Goal: Task Accomplishment & Management: Manage account settings

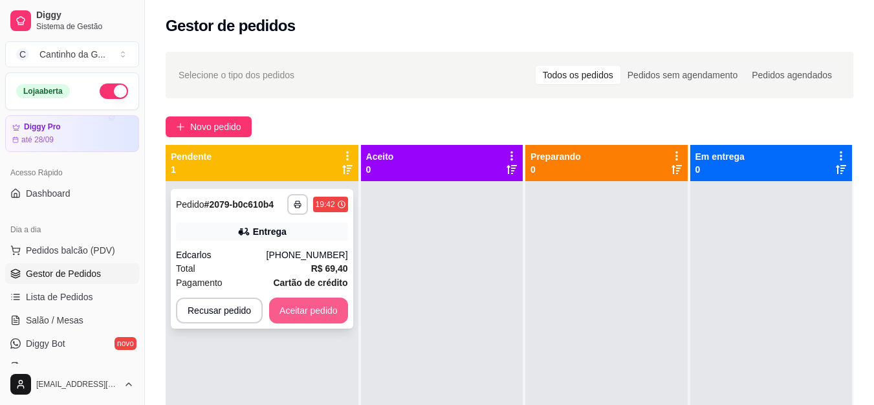
click at [313, 304] on button "Aceitar pedido" at bounding box center [308, 311] width 79 height 26
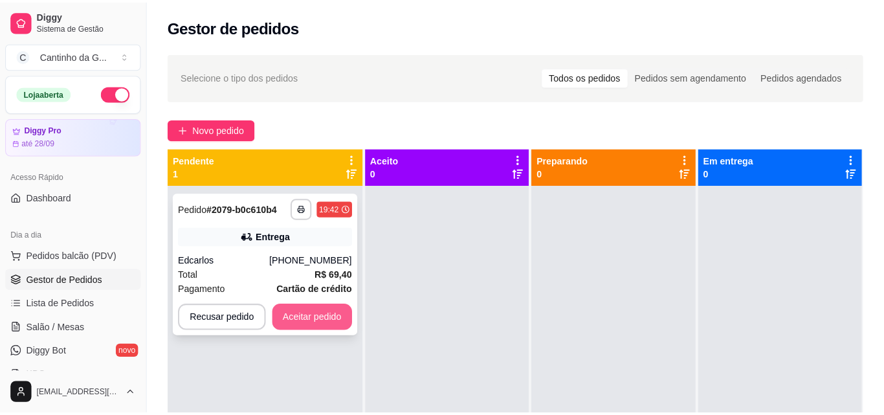
scroll to position [65, 0]
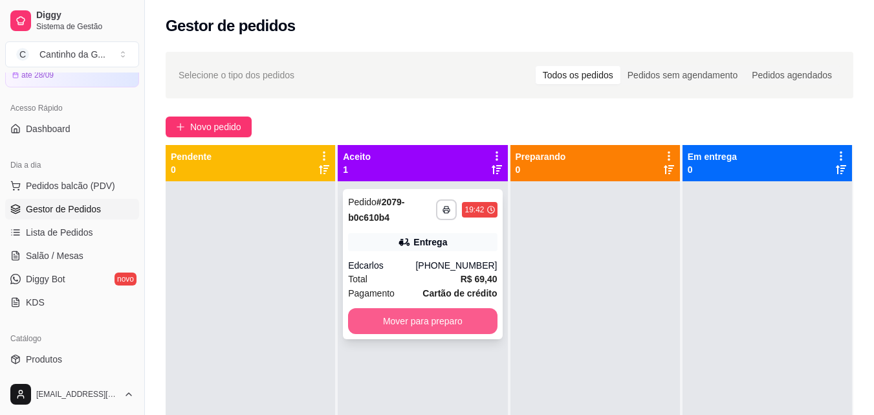
click at [463, 320] on button "Mover para preparo" at bounding box center [422, 321] width 149 height 26
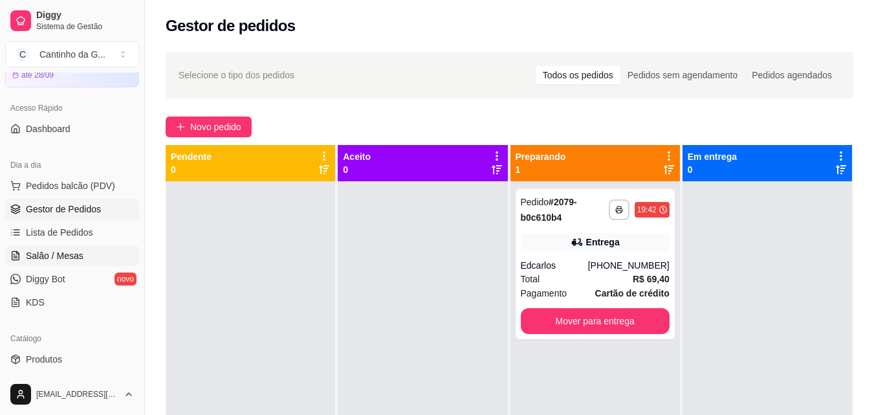
click at [54, 257] on span "Salão / Mesas" at bounding box center [55, 255] width 58 height 13
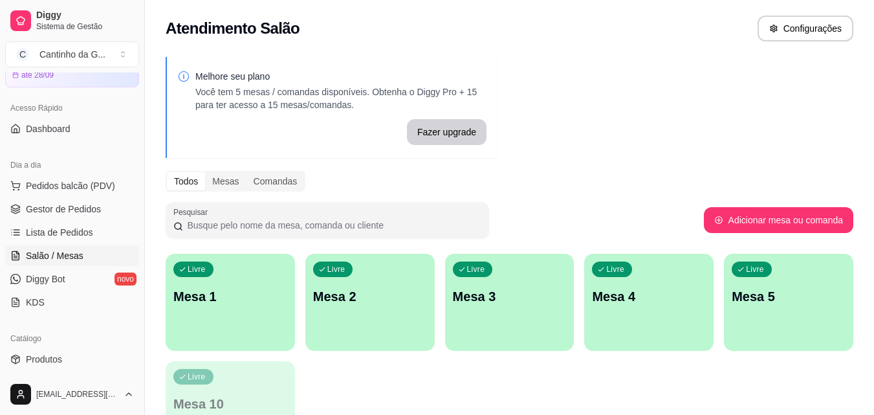
click at [235, 314] on div "Livre Mesa 1" at bounding box center [230, 295] width 129 height 82
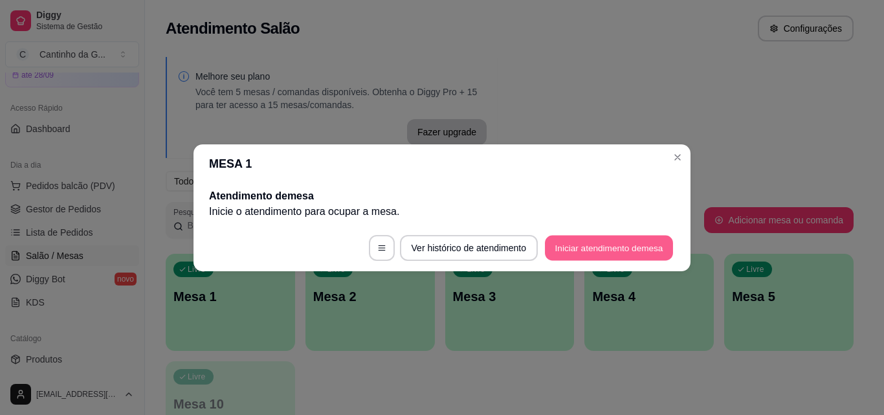
click at [624, 240] on button "Iniciar atendimento de mesa" at bounding box center [609, 247] width 128 height 25
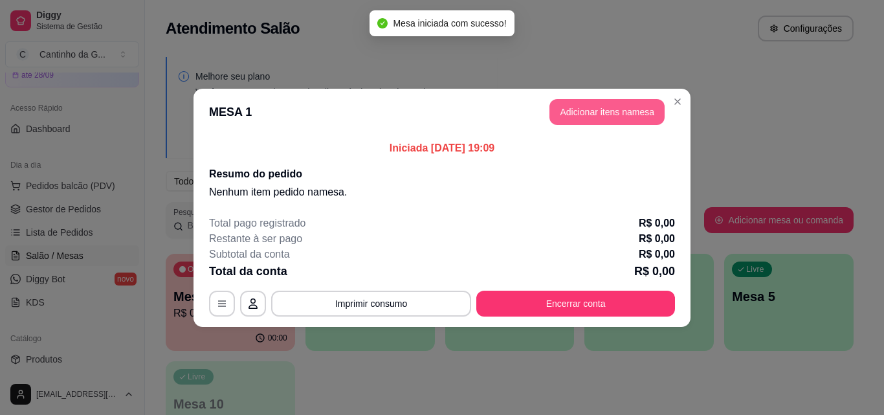
click at [590, 108] on button "Adicionar itens na mesa" at bounding box center [606, 112] width 115 height 26
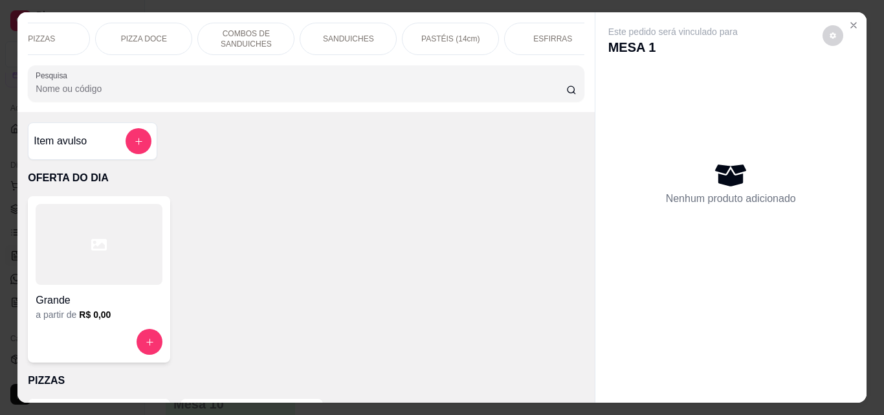
scroll to position [0, 171]
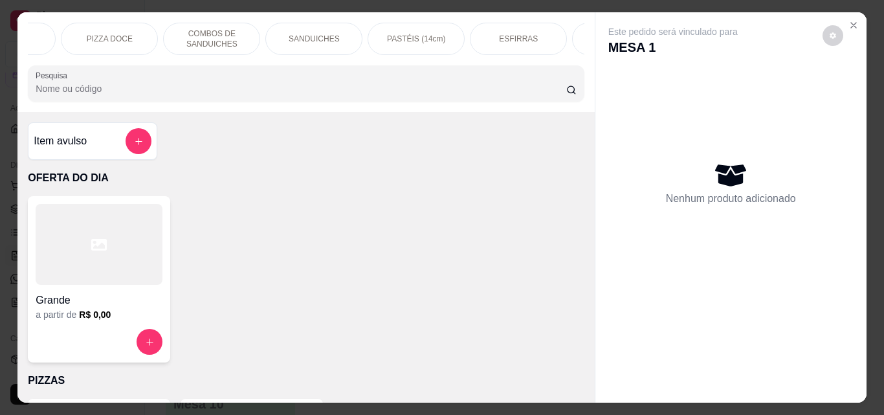
click at [337, 31] on div "SANDUICHES" at bounding box center [313, 39] width 97 height 32
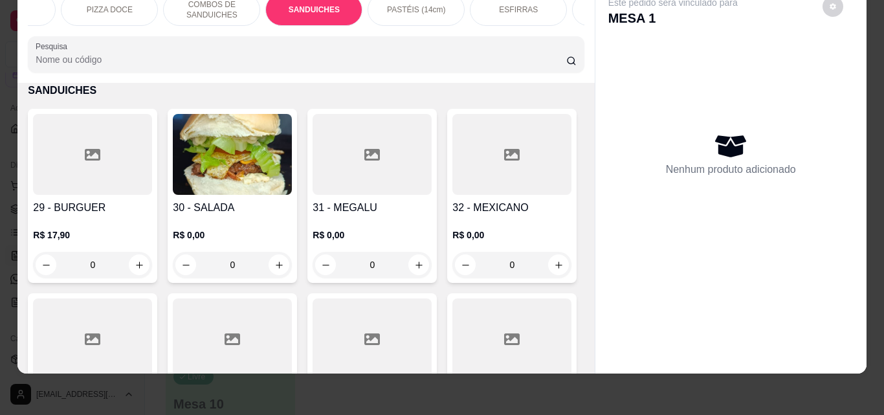
scroll to position [941, 0]
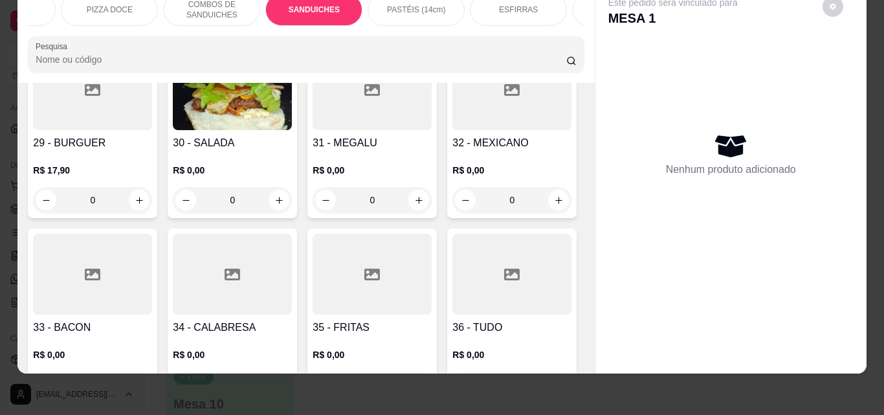
click at [279, 191] on div "0" at bounding box center [232, 200] width 119 height 26
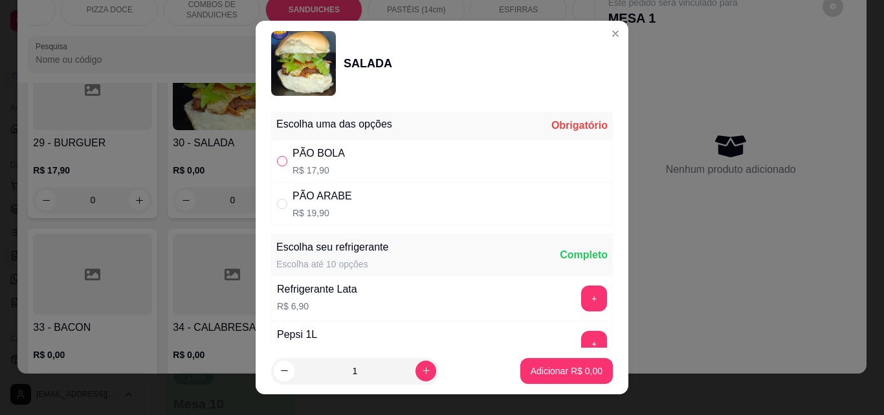
click at [281, 160] on input "" at bounding box center [282, 161] width 10 height 10
radio input "true"
click at [563, 368] on p "Adicionar R$ 17,90" at bounding box center [564, 370] width 75 height 12
type input "1"
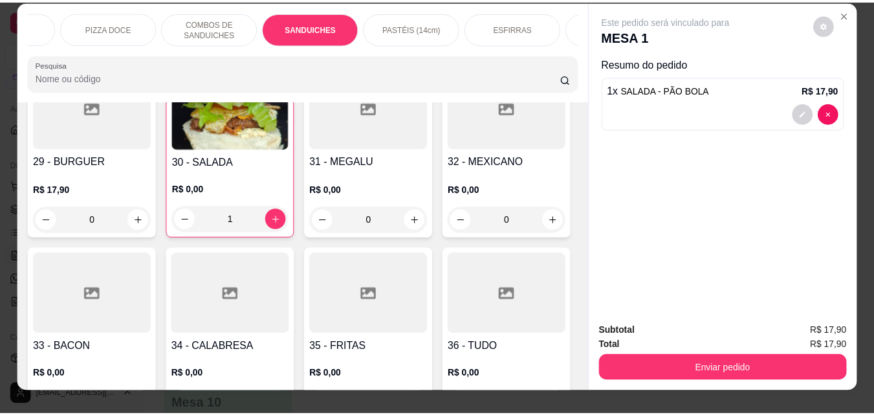
scroll to position [0, 0]
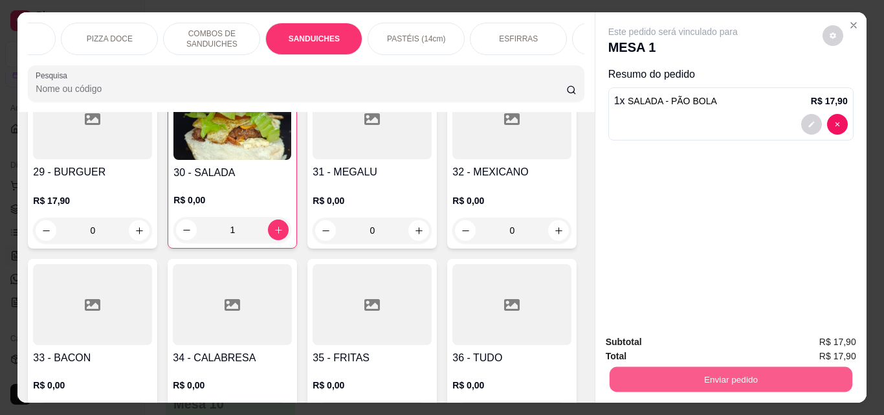
click at [686, 371] on button "Enviar pedido" at bounding box center [730, 378] width 243 height 25
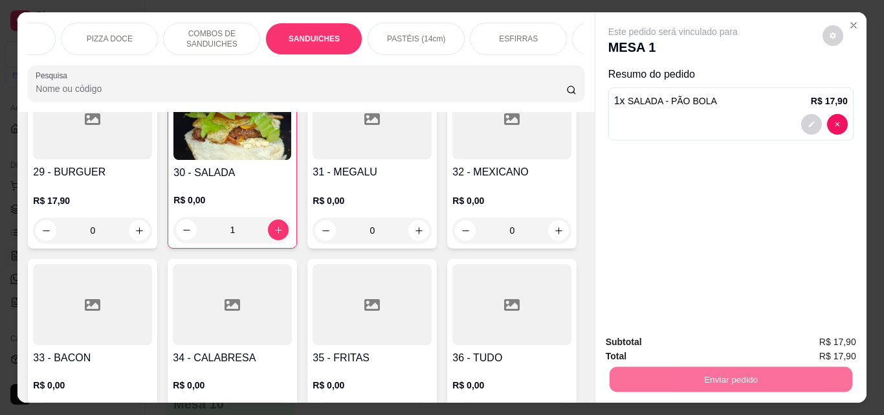
click at [650, 344] on button "Não registrar e enviar pedido" at bounding box center [687, 342] width 131 height 24
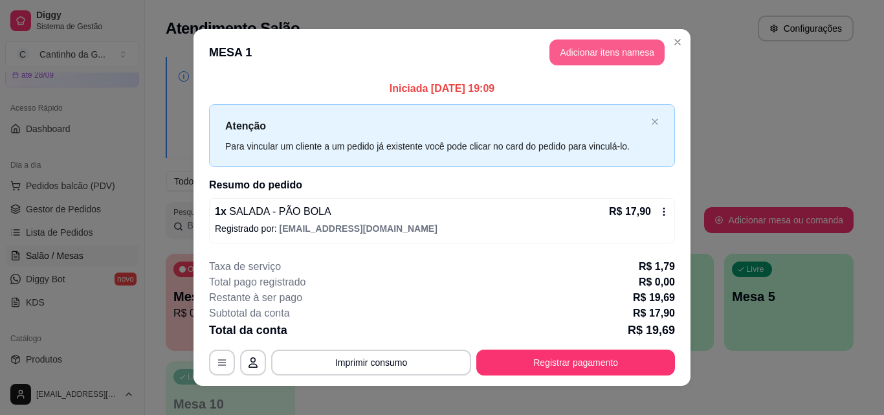
click at [575, 51] on button "Adicionar itens na mesa" at bounding box center [606, 52] width 115 height 26
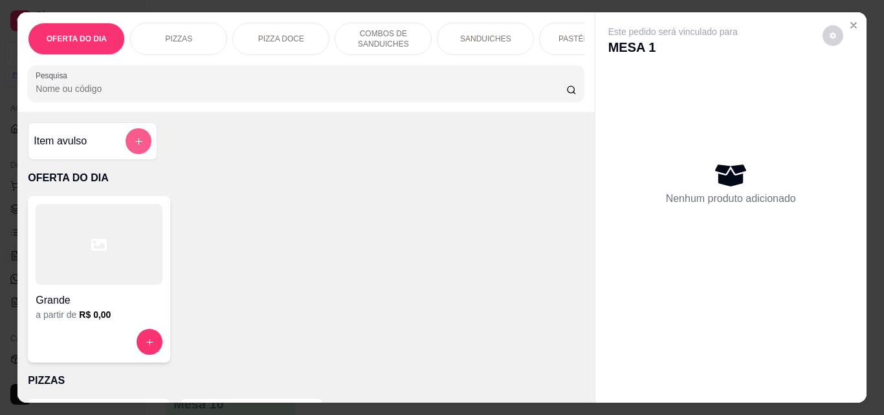
click at [126, 148] on button "add-separate-item" at bounding box center [139, 141] width 26 height 26
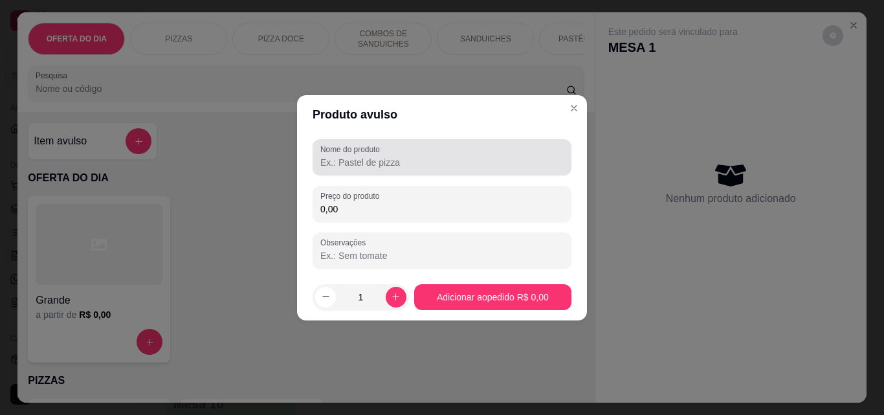
click at [426, 161] on input "Nome do produto" at bounding box center [441, 162] width 243 height 13
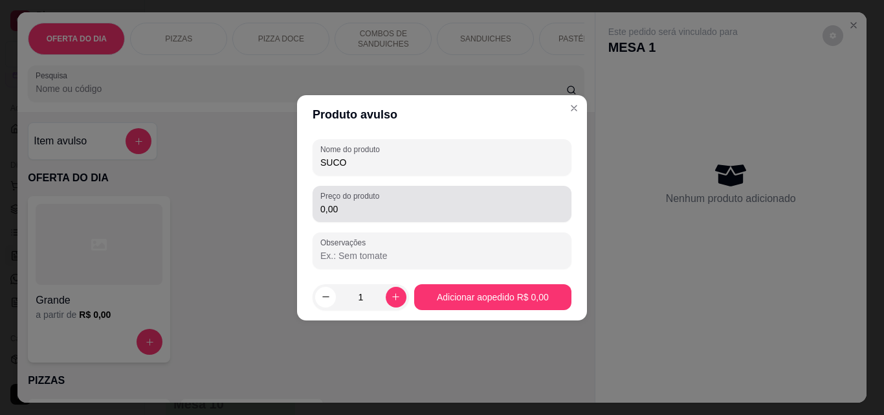
type input "SUCO"
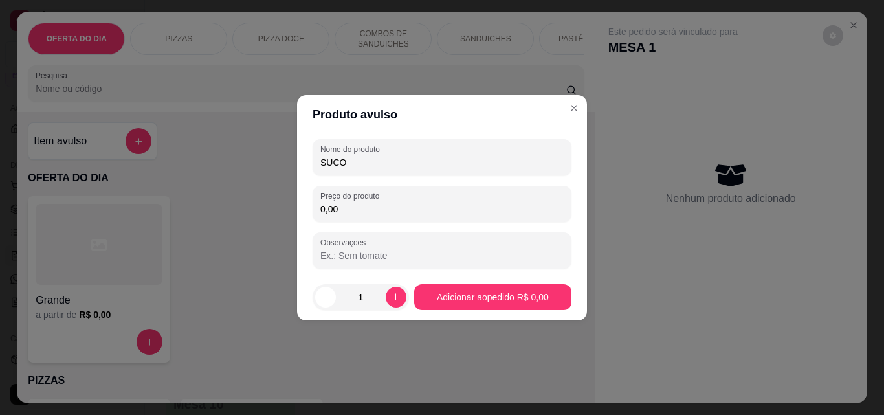
click at [355, 203] on input "0,00" at bounding box center [441, 209] width 243 height 13
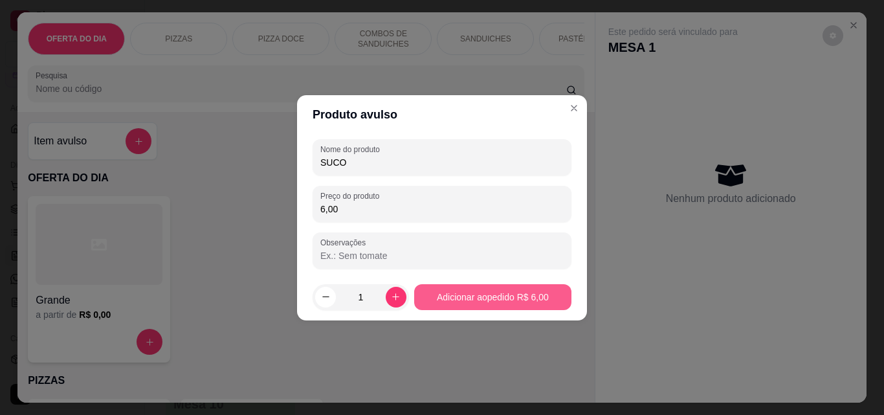
type input "6,00"
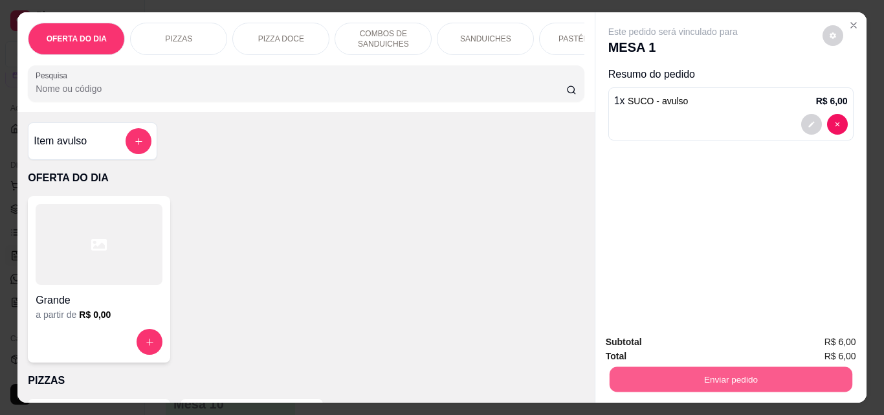
click at [768, 372] on button "Enviar pedido" at bounding box center [730, 378] width 243 height 25
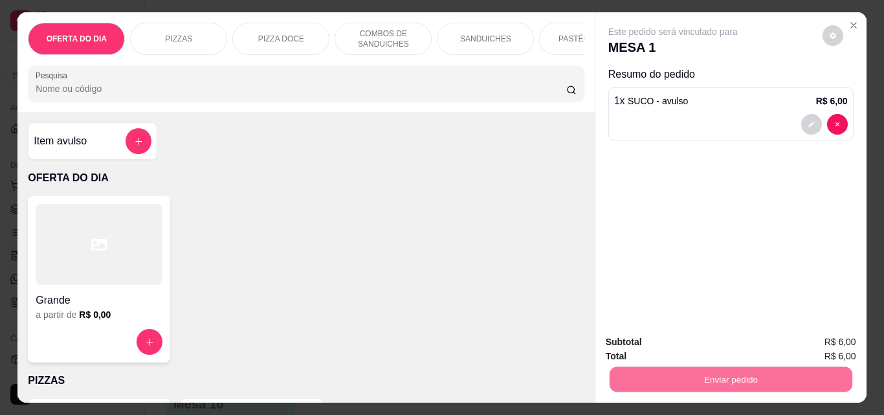
click at [709, 341] on button "Não registrar e enviar pedido" at bounding box center [687, 342] width 135 height 25
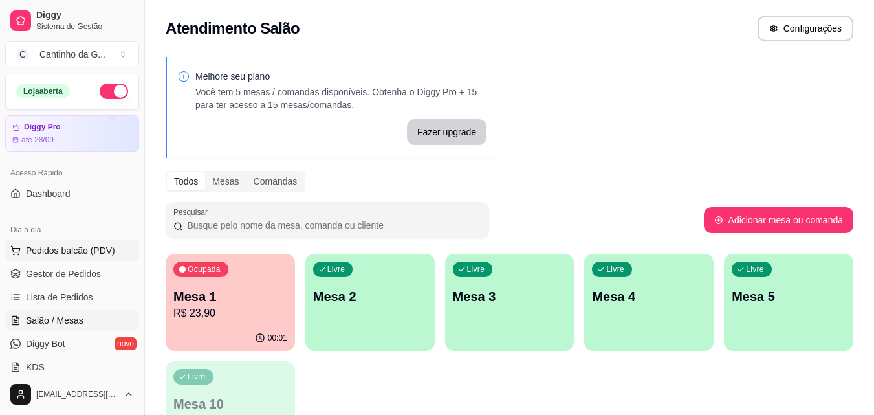
click at [84, 251] on span "Pedidos balcão (PDV)" at bounding box center [70, 250] width 89 height 13
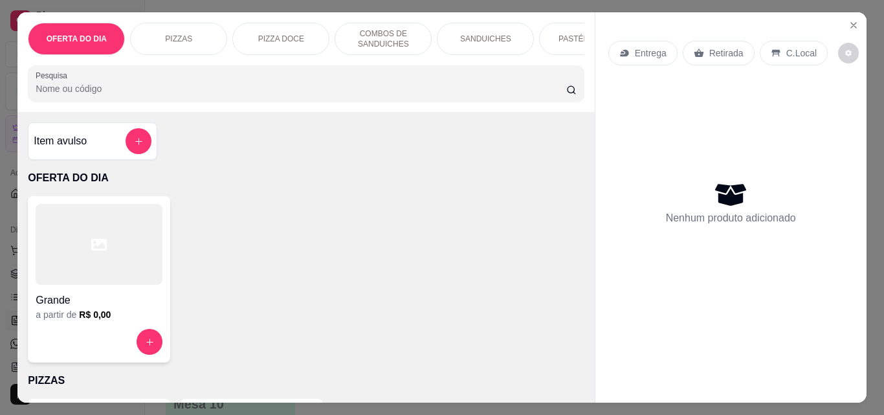
click at [731, 51] on p "Retirada" at bounding box center [726, 53] width 34 height 13
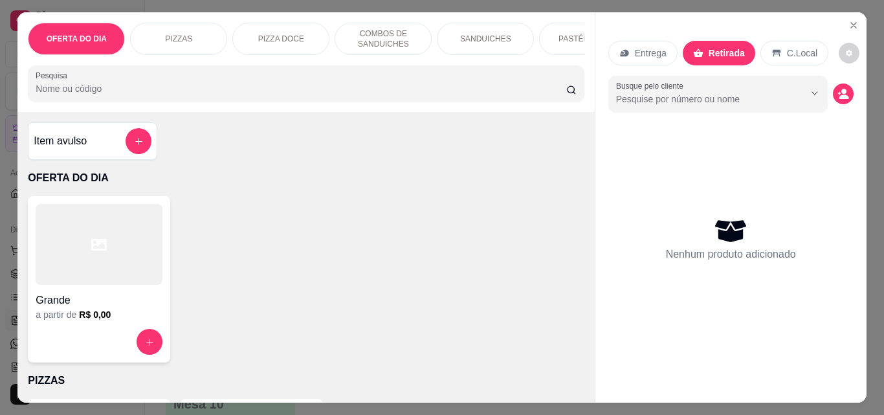
click at [467, 28] on div "SANDUICHES" at bounding box center [485, 39] width 97 height 32
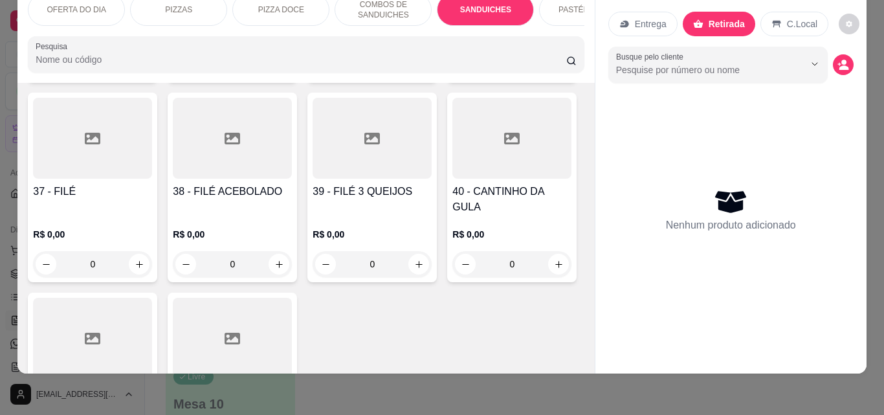
scroll to position [1264, 0]
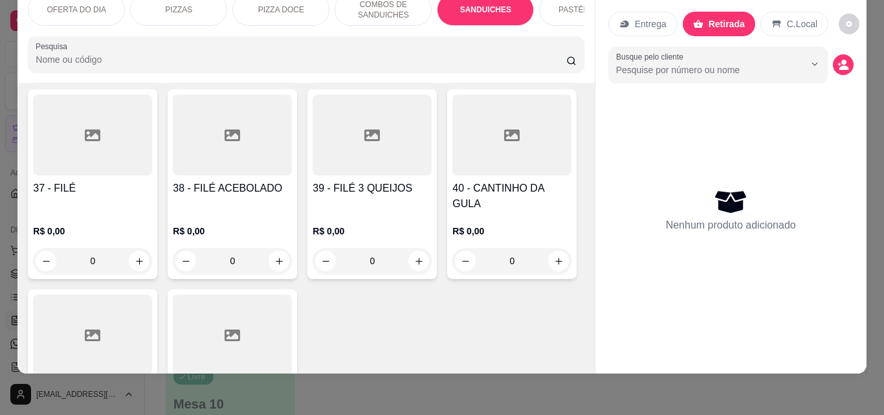
click at [313, 74] on div "0" at bounding box center [372, 61] width 119 height 26
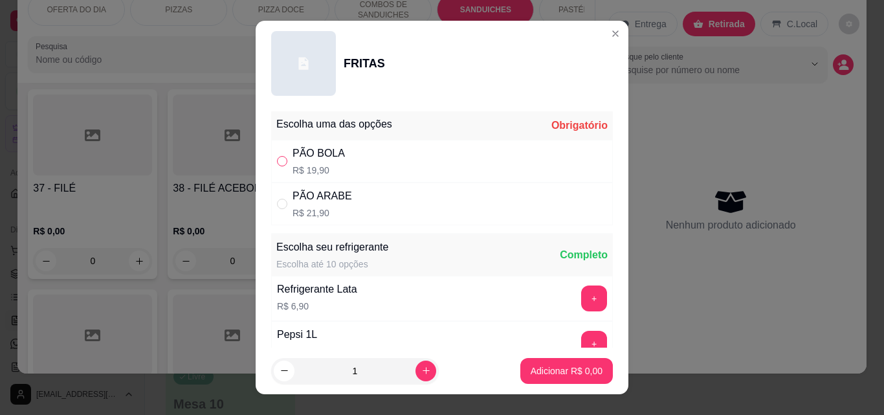
click at [277, 160] on input "" at bounding box center [282, 161] width 10 height 10
radio input "true"
click at [529, 367] on p "Adicionar R$ 19,90" at bounding box center [563, 370] width 77 height 13
type input "1"
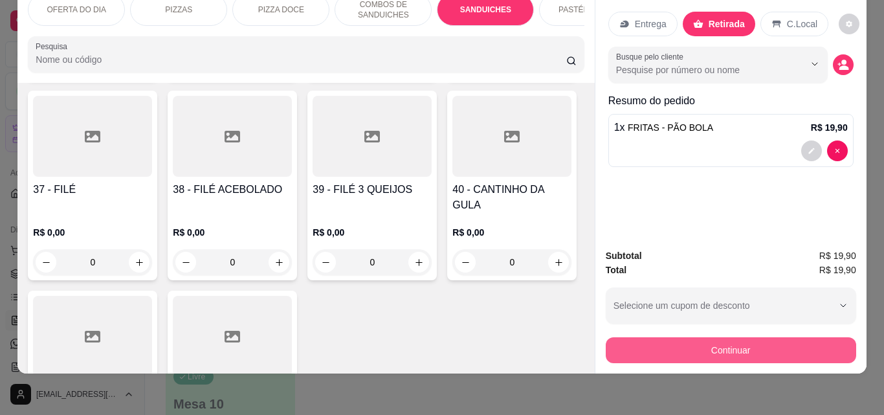
click at [727, 340] on button "Continuar" at bounding box center [731, 350] width 250 height 26
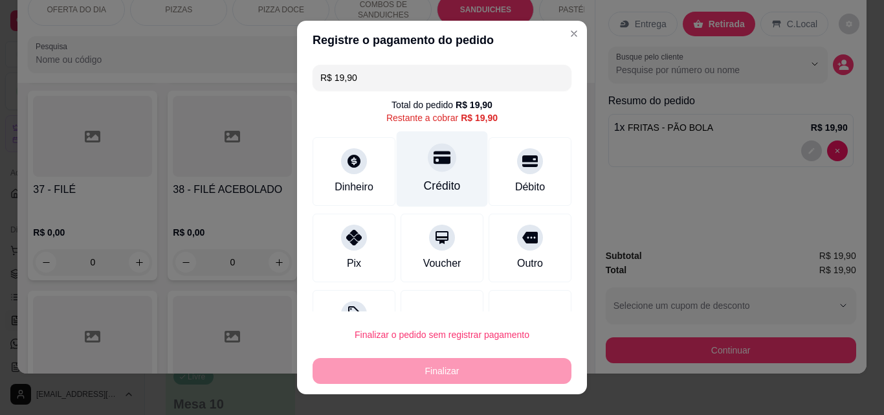
click at [423, 175] on div "Crédito" at bounding box center [442, 169] width 91 height 76
type input "R$ 0,00"
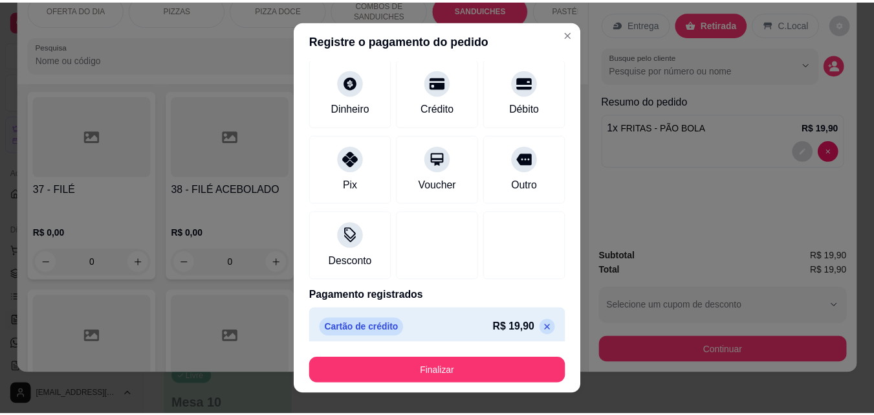
scroll to position [76, 0]
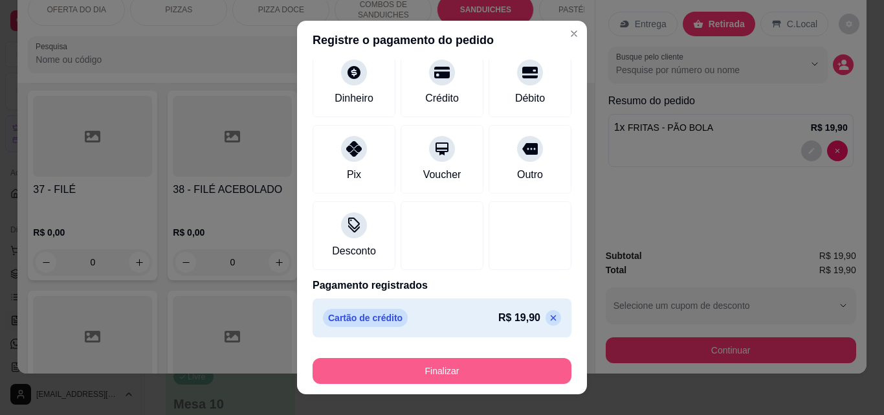
click at [457, 371] on button "Finalizar" at bounding box center [442, 371] width 259 height 26
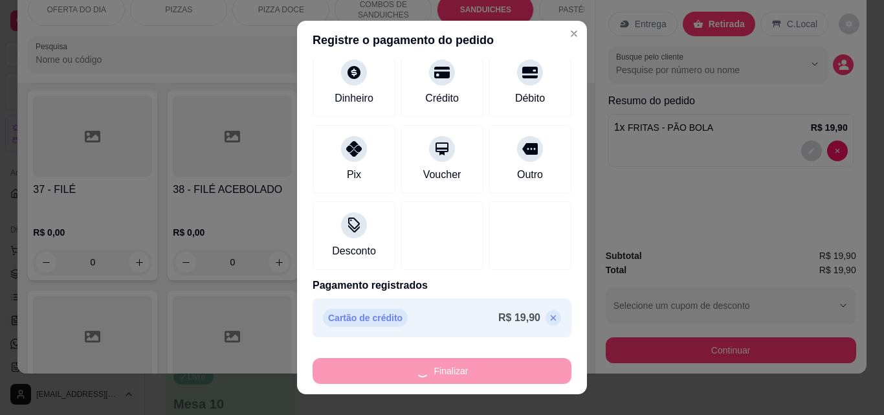
type input "0"
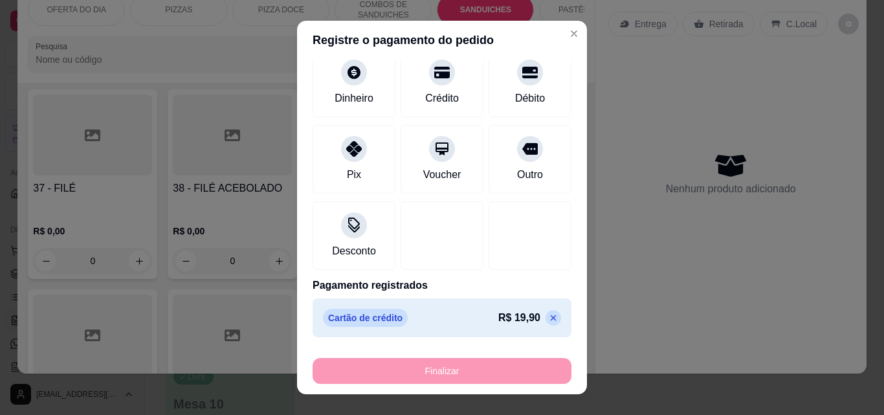
type input "-R$ 19,90"
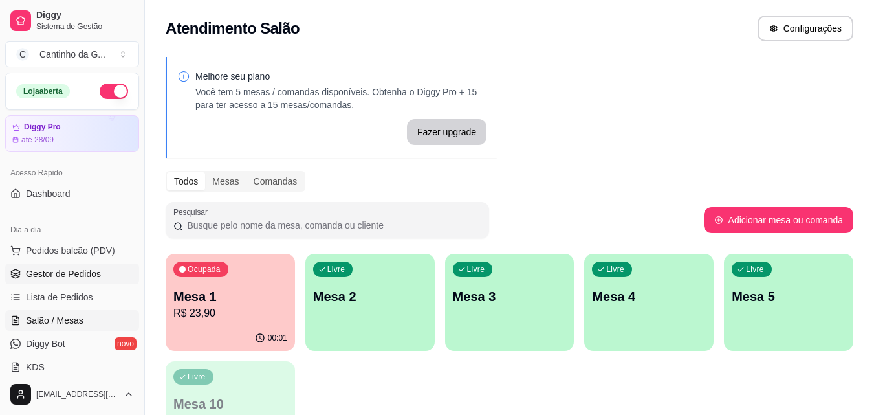
click at [75, 274] on span "Gestor de Pedidos" at bounding box center [63, 273] width 75 height 13
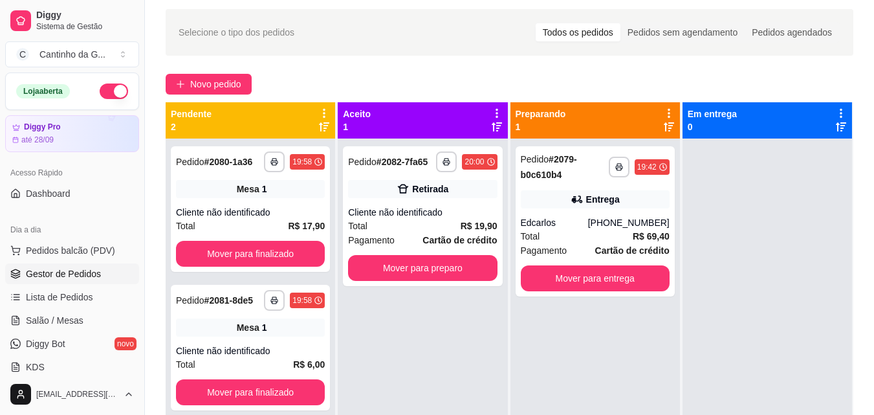
scroll to position [65, 0]
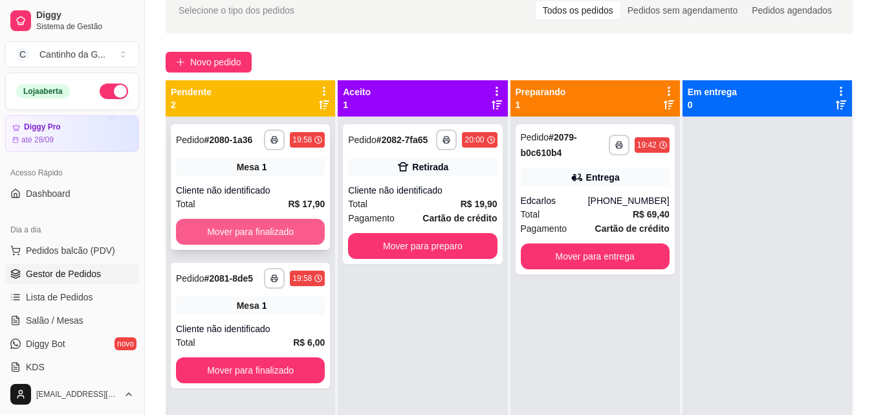
click at [269, 230] on button "Mover para finalizado" at bounding box center [250, 232] width 149 height 26
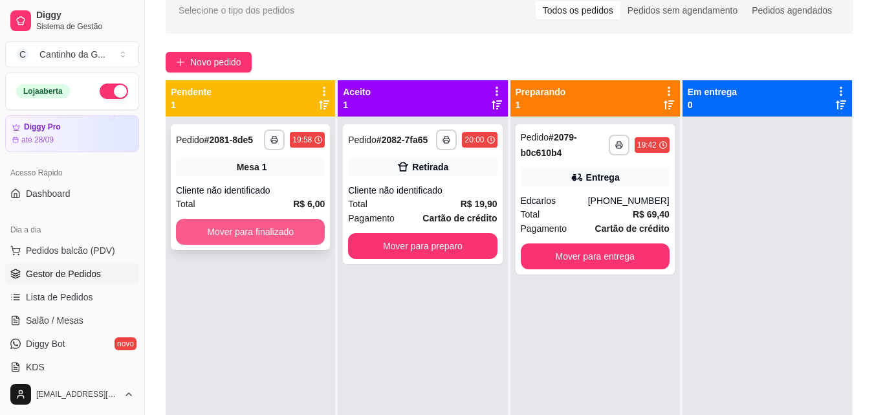
click at [270, 241] on button "Mover para finalizado" at bounding box center [250, 232] width 149 height 26
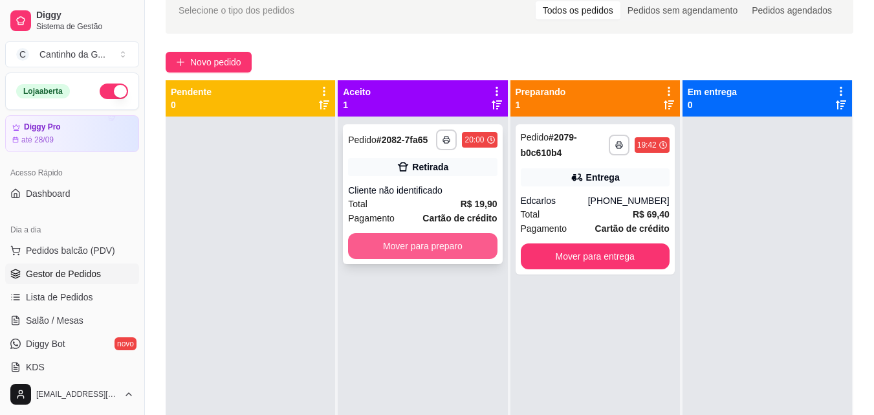
click at [414, 249] on button "Mover para preparo" at bounding box center [422, 246] width 149 height 26
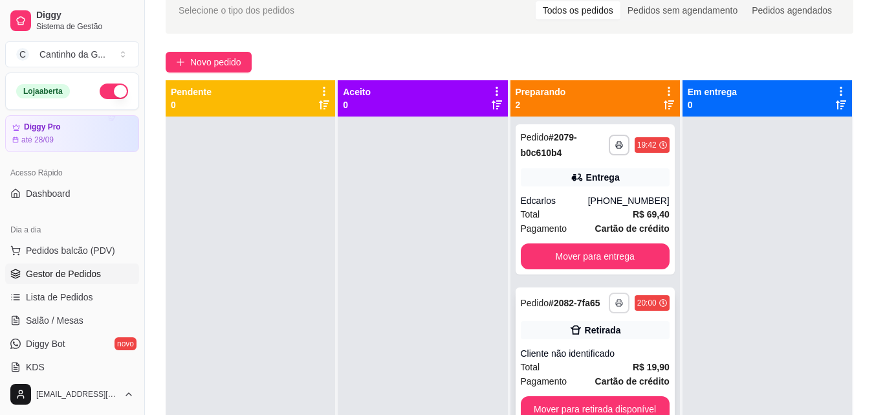
scroll to position [36, 0]
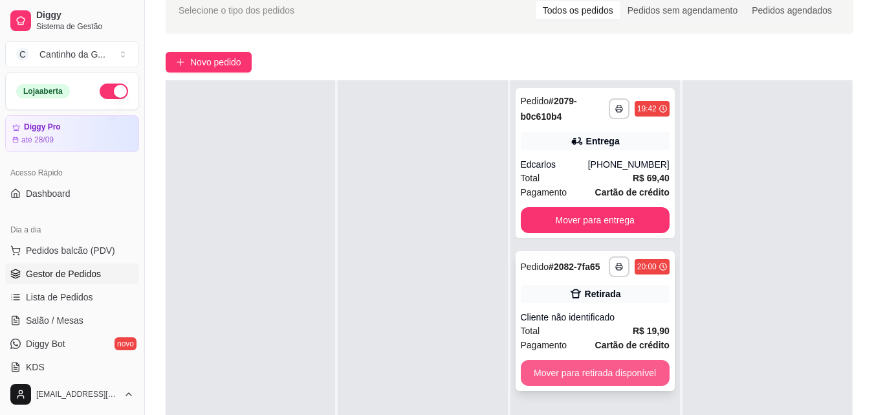
click at [612, 369] on button "Mover para retirada disponível" at bounding box center [595, 373] width 149 height 26
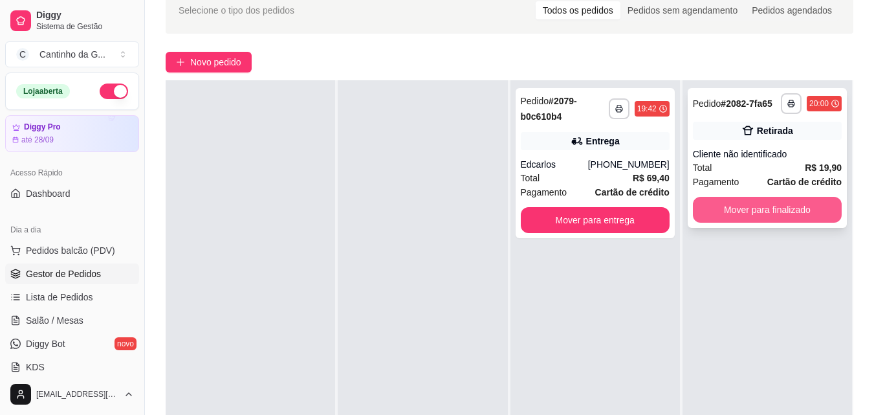
click at [783, 215] on button "Mover para finalizado" at bounding box center [767, 210] width 149 height 26
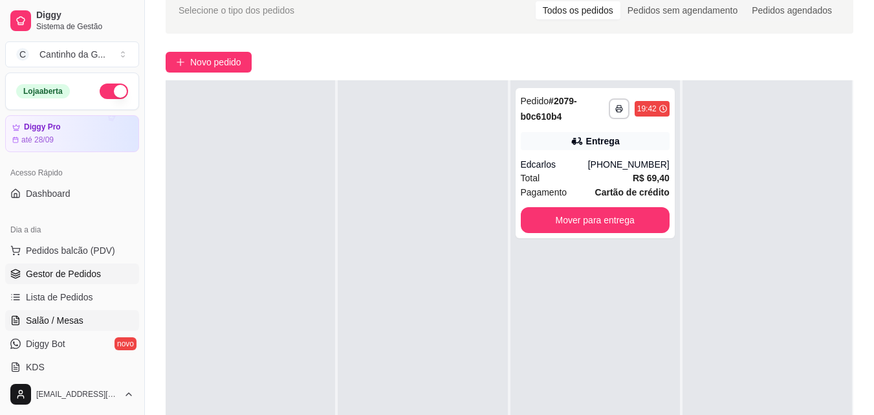
click at [66, 323] on span "Salão / Mesas" at bounding box center [55, 320] width 58 height 13
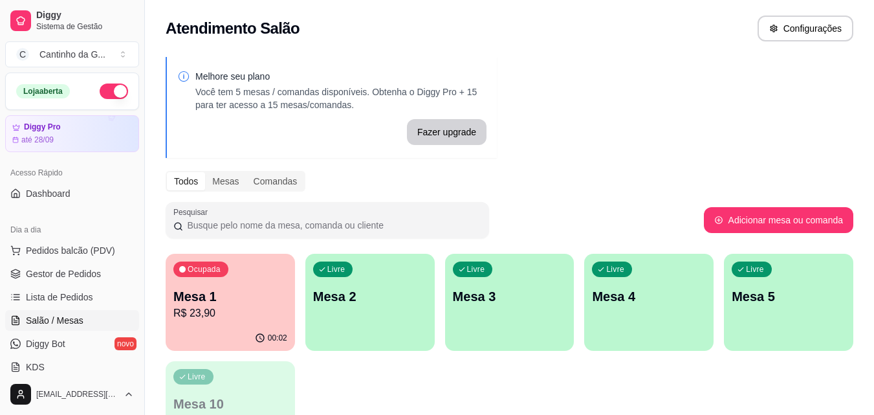
click at [214, 320] on p "R$ 23,90" at bounding box center [230, 313] width 114 height 16
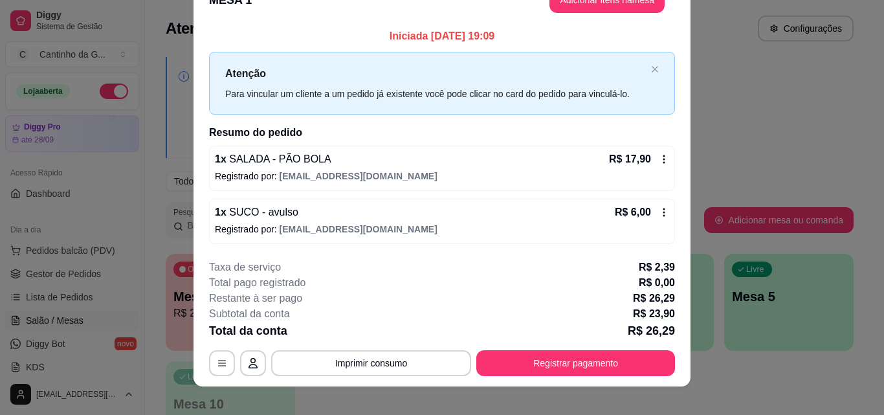
scroll to position [39, 0]
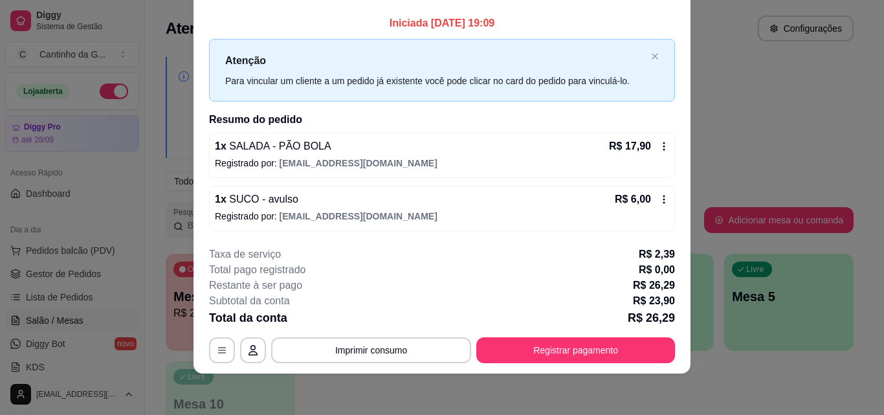
click at [659, 201] on icon at bounding box center [664, 199] width 10 height 10
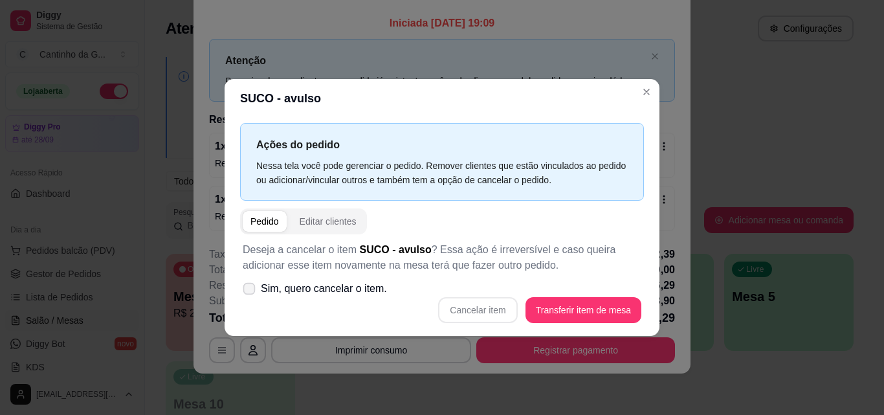
click at [248, 289] on icon at bounding box center [249, 288] width 10 height 7
click at [248, 291] on input "Sim, quero cancelar o item." at bounding box center [246, 295] width 8 height 8
checkbox input "true"
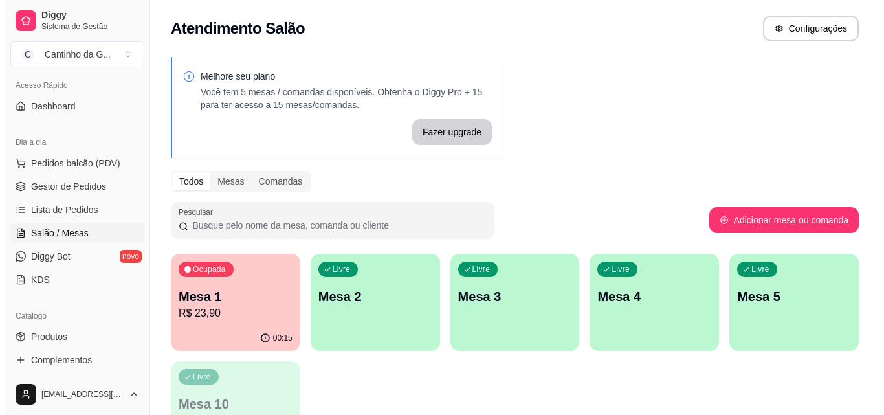
scroll to position [65, 0]
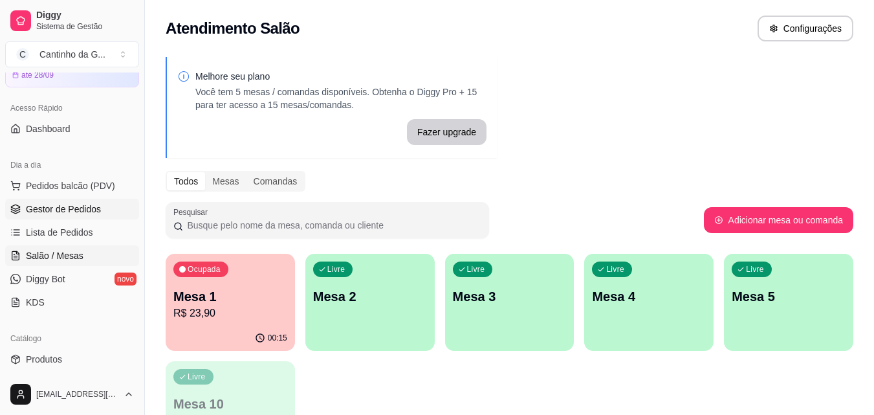
click at [68, 214] on span "Gestor de Pedidos" at bounding box center [63, 209] width 75 height 13
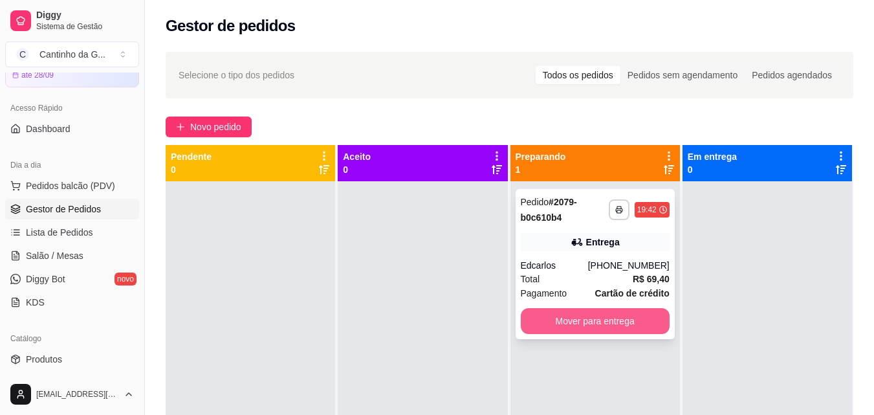
click at [606, 325] on button "Mover para entrega" at bounding box center [595, 321] width 149 height 26
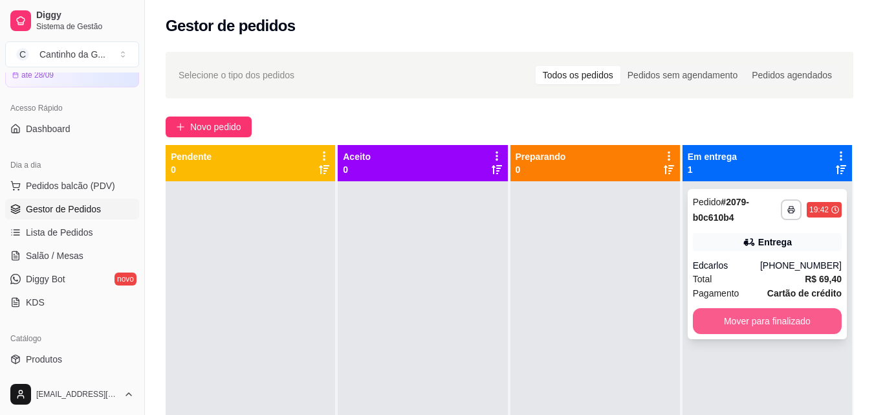
click at [747, 324] on button "Mover para finalizado" at bounding box center [767, 321] width 149 height 26
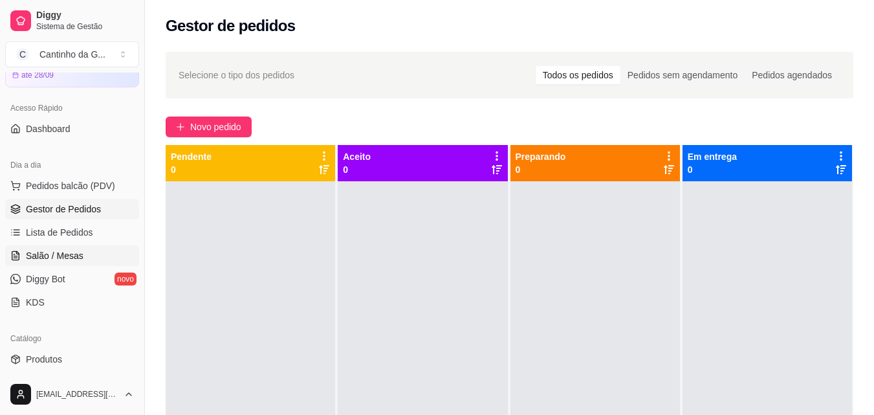
click at [84, 250] on link "Salão / Mesas" at bounding box center [72, 255] width 134 height 21
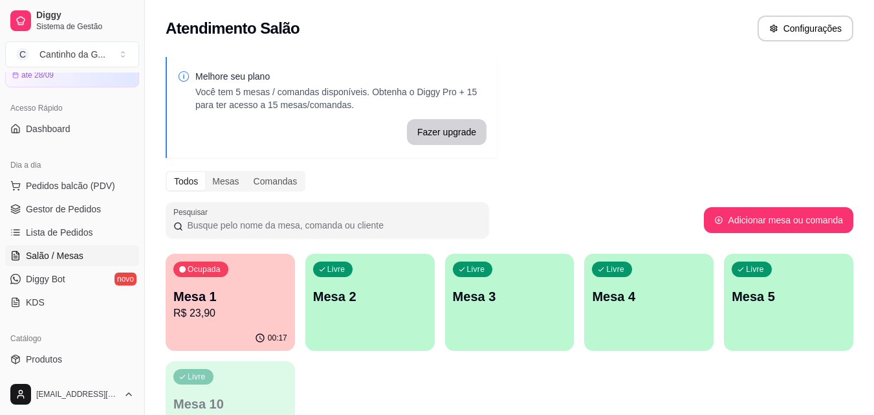
click at [239, 311] on p "R$ 23,90" at bounding box center [230, 313] width 114 height 16
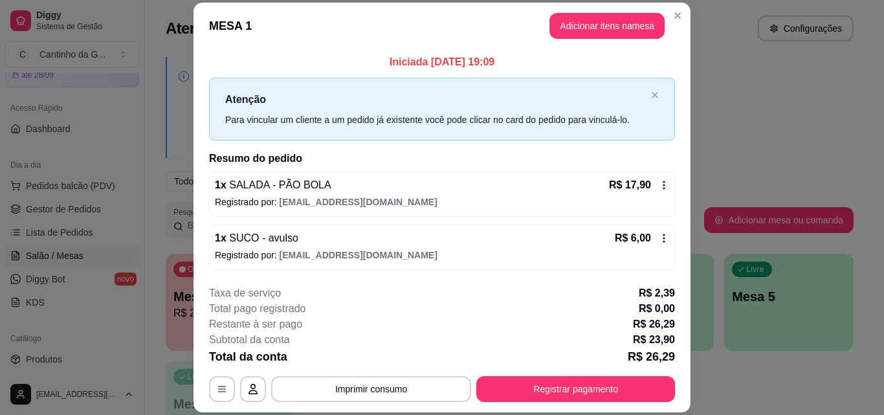
scroll to position [39, 0]
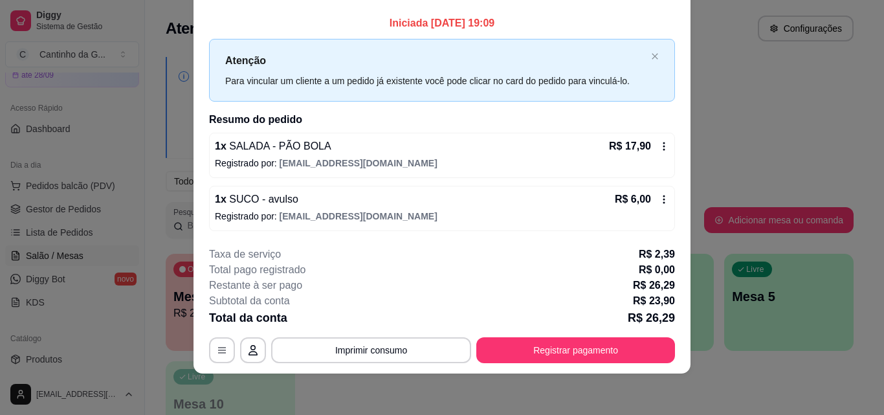
click at [661, 199] on icon at bounding box center [664, 199] width 10 height 10
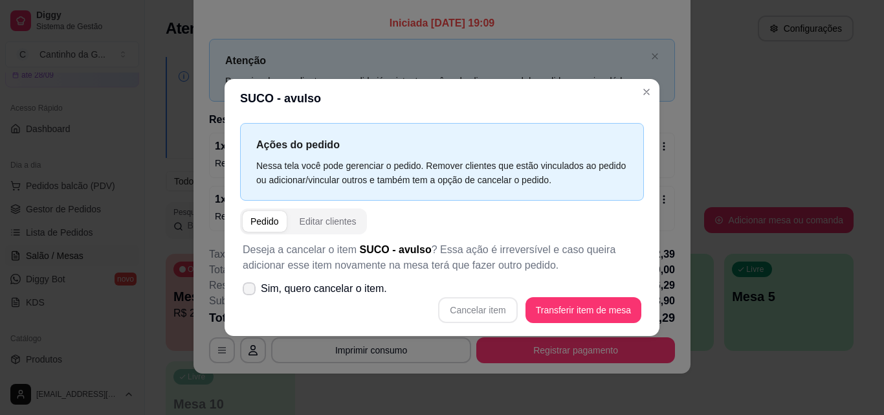
click at [340, 291] on span "Sim, quero cancelar o item." at bounding box center [324, 289] width 126 height 16
click at [250, 291] on input "Sim, quero cancelar o item." at bounding box center [246, 295] width 8 height 8
checkbox input "true"
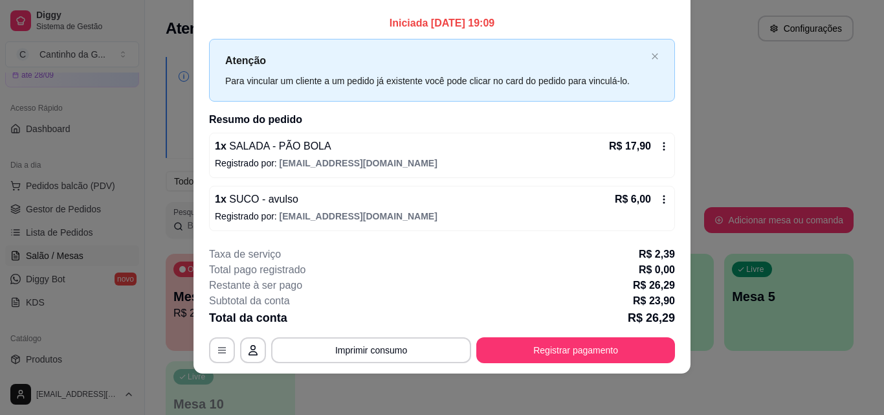
click at [659, 202] on icon at bounding box center [664, 199] width 10 height 10
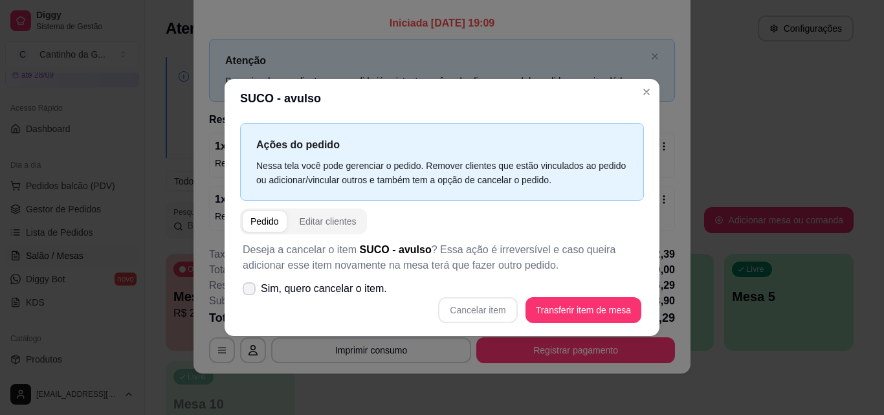
click at [322, 286] on span "Sim, quero cancelar o item." at bounding box center [324, 289] width 126 height 16
click at [250, 291] on input "Sim, quero cancelar o item." at bounding box center [246, 295] width 8 height 8
checkbox input "true"
click at [494, 311] on button "Cancelar item" at bounding box center [477, 310] width 79 height 26
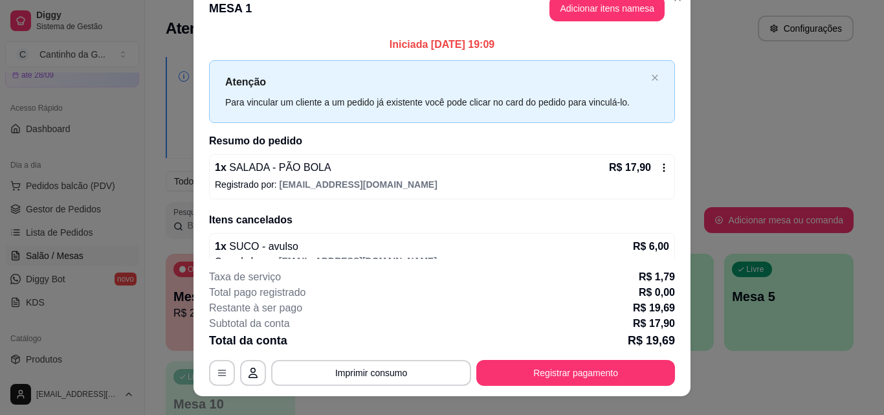
scroll to position [0, 0]
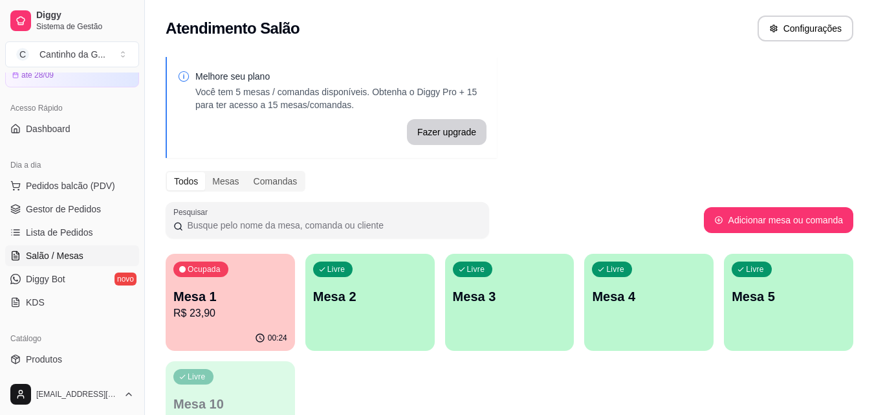
click at [681, 155] on div "Melhore seu plano Você tem 5 mesas / comandas disponíveis. Obtenha o Diggy Pro …" at bounding box center [509, 261] width 729 height 424
click at [265, 316] on p "R$ 23,90" at bounding box center [230, 312] width 111 height 15
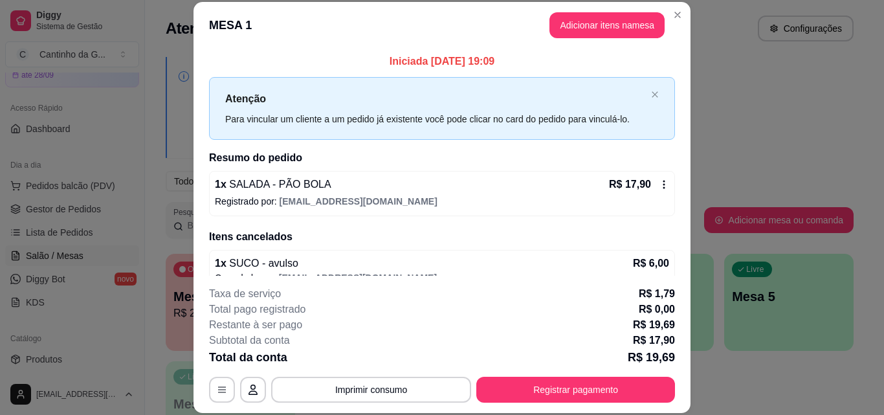
scroll to position [19, 0]
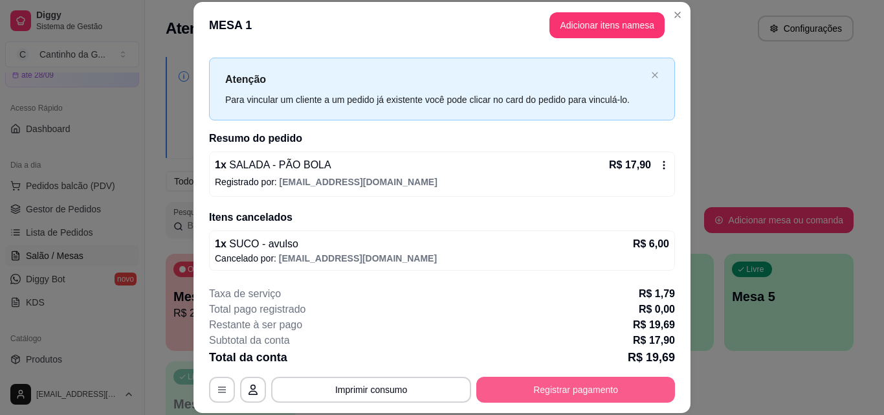
click at [610, 385] on button "Registrar pagamento" at bounding box center [575, 390] width 199 height 26
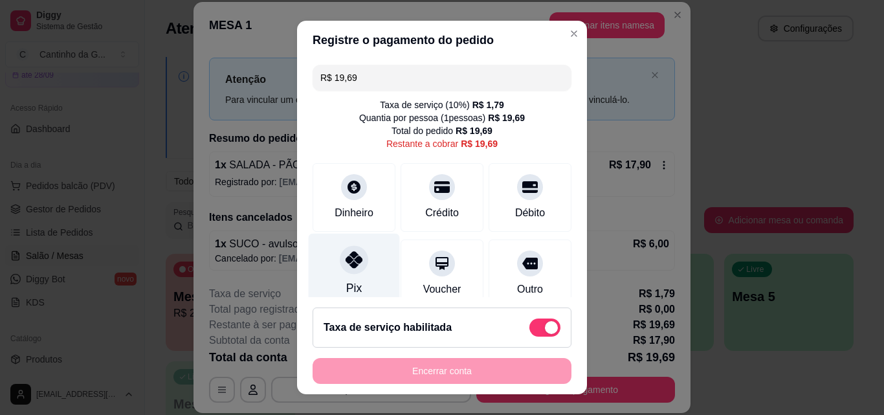
click at [349, 262] on icon at bounding box center [353, 259] width 17 height 17
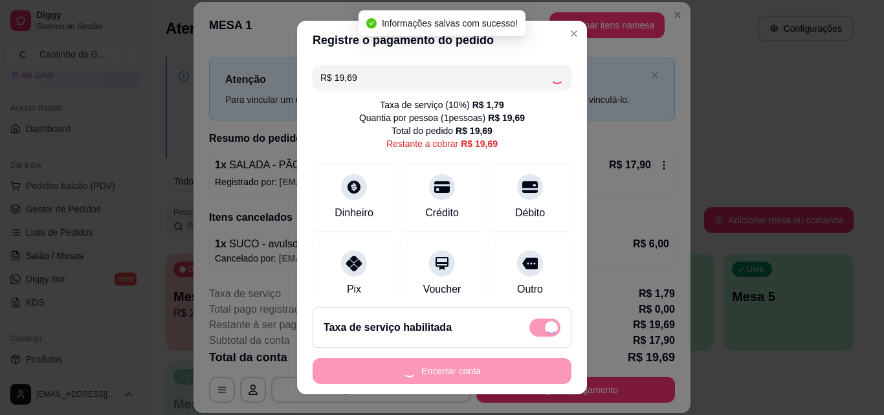
type input "R$ 0,00"
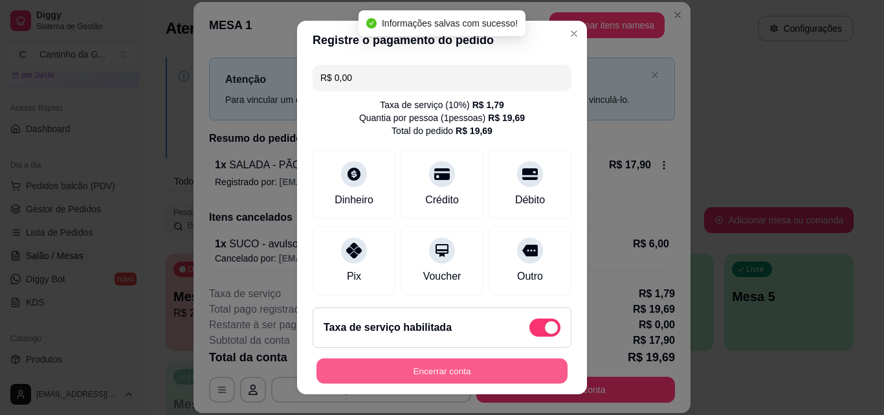
click at [510, 368] on button "Encerrar conta" at bounding box center [441, 370] width 251 height 25
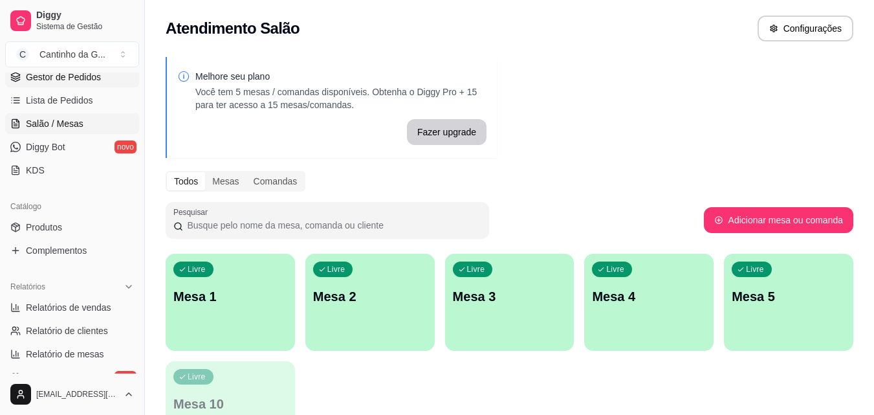
scroll to position [323, 0]
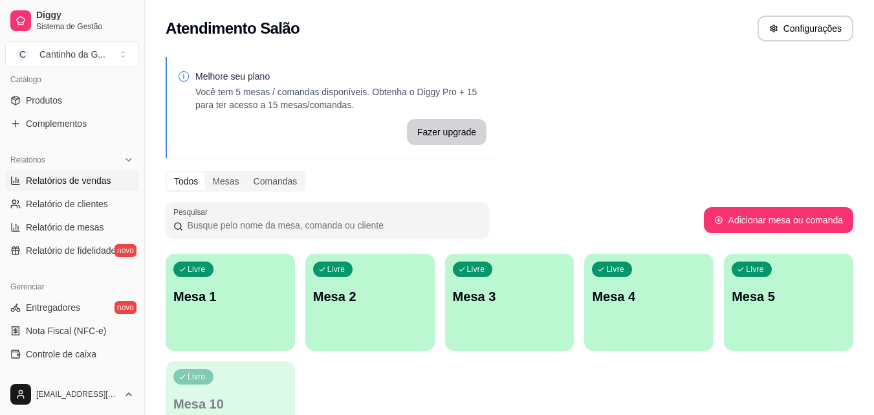
click at [87, 183] on span "Relatórios de vendas" at bounding box center [68, 180] width 85 height 13
select select "ALL"
select select "0"
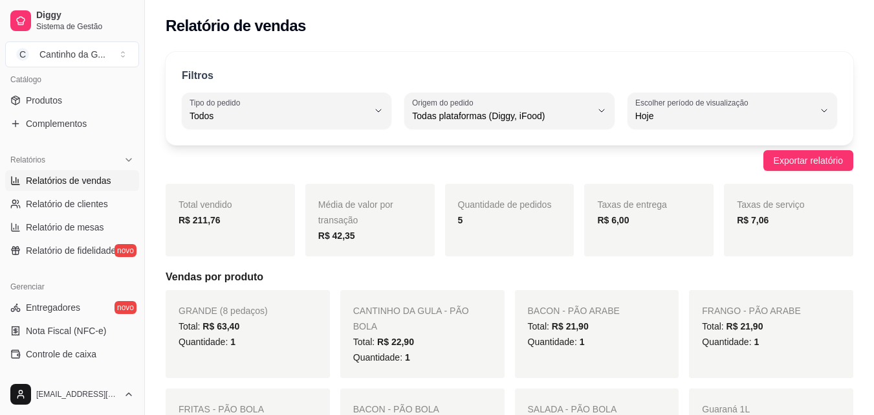
scroll to position [65, 0]
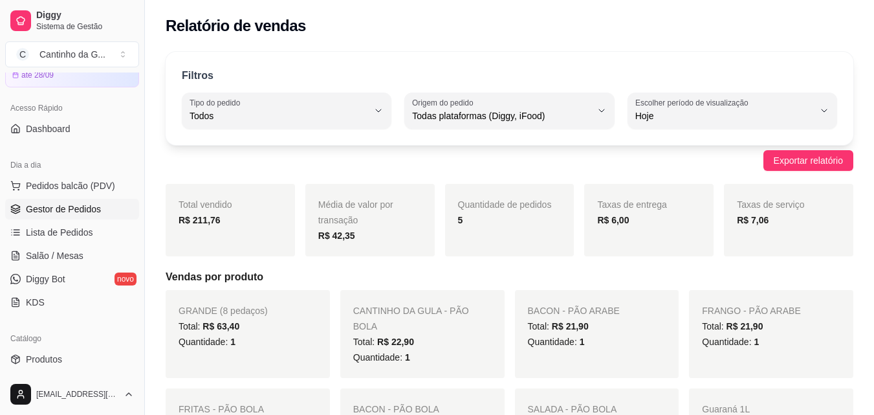
click at [96, 202] on link "Gestor de Pedidos" at bounding box center [72, 209] width 134 height 21
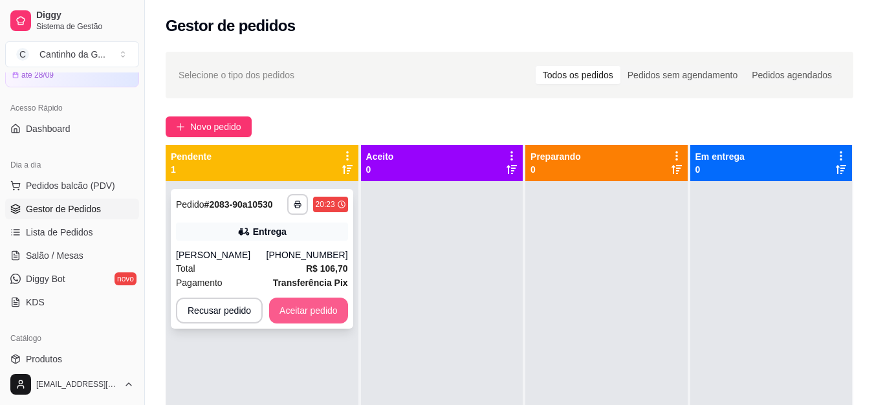
click at [309, 318] on button "Aceitar pedido" at bounding box center [308, 311] width 79 height 26
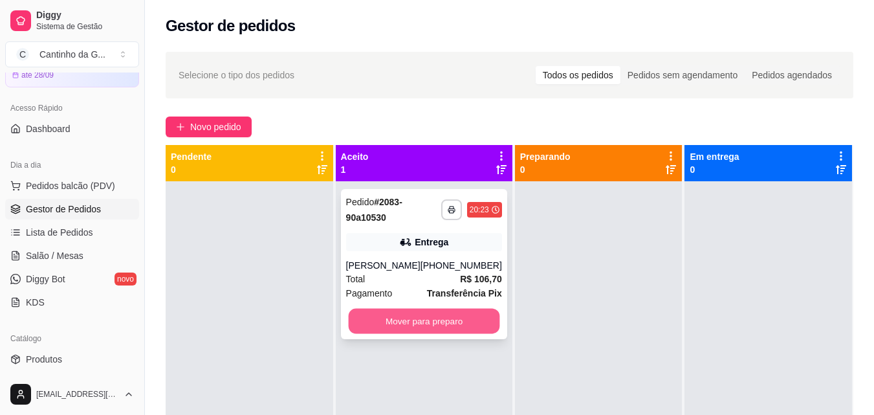
click at [441, 318] on button "Mover para preparo" at bounding box center [423, 321] width 151 height 25
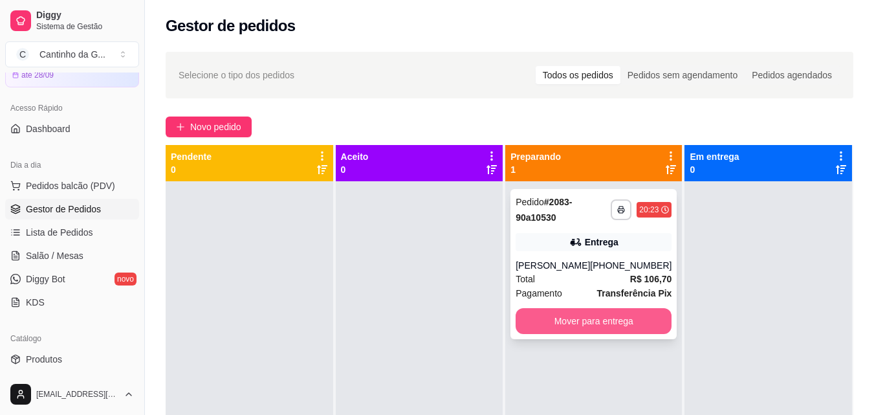
click at [590, 323] on button "Mover para entrega" at bounding box center [594, 321] width 156 height 26
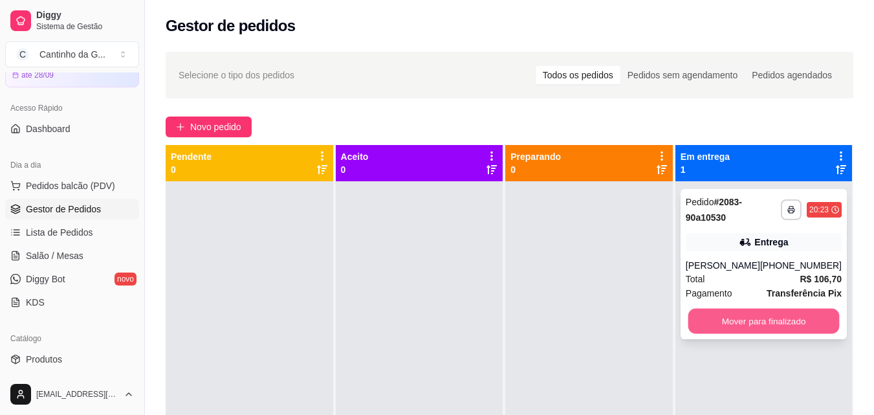
click at [746, 320] on button "Mover para finalizado" at bounding box center [763, 321] width 151 height 25
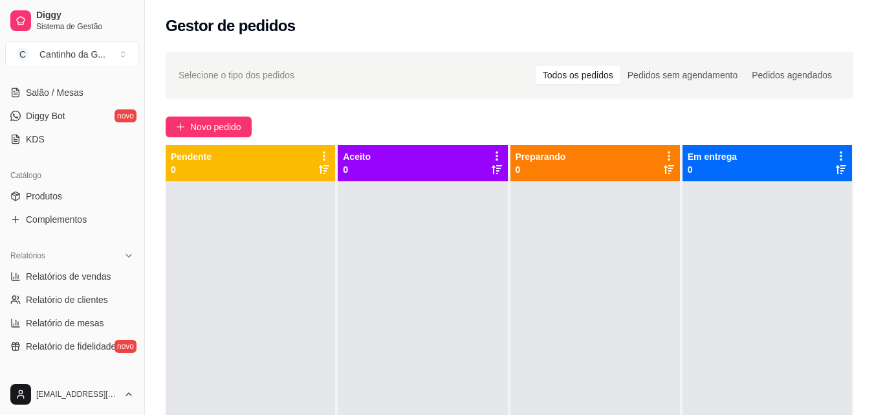
scroll to position [259, 0]
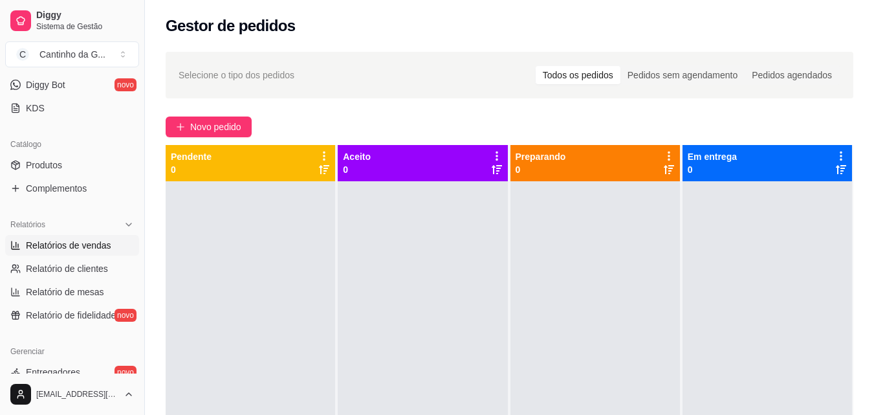
click at [107, 245] on span "Relatórios de vendas" at bounding box center [68, 245] width 85 height 13
select select "ALL"
select select "0"
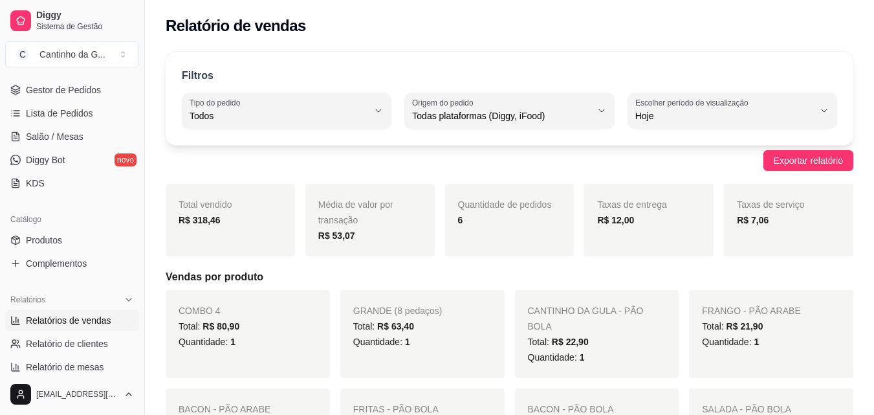
scroll to position [65, 0]
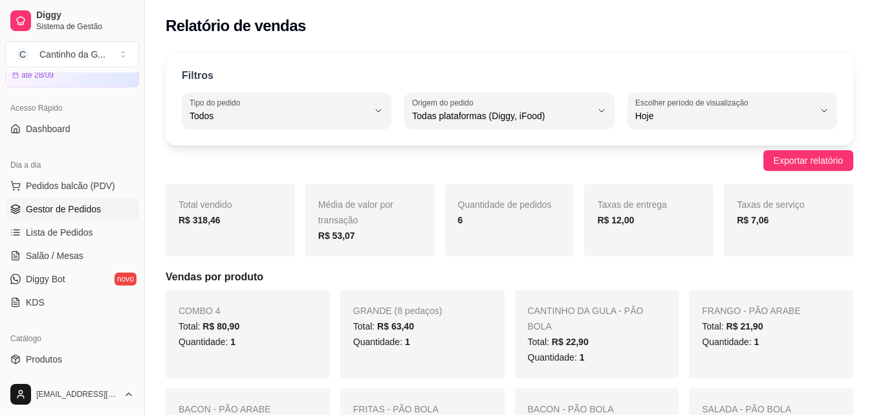
click at [87, 206] on span "Gestor de Pedidos" at bounding box center [63, 209] width 75 height 13
